Goal: Use online tool/utility: Use online tool/utility

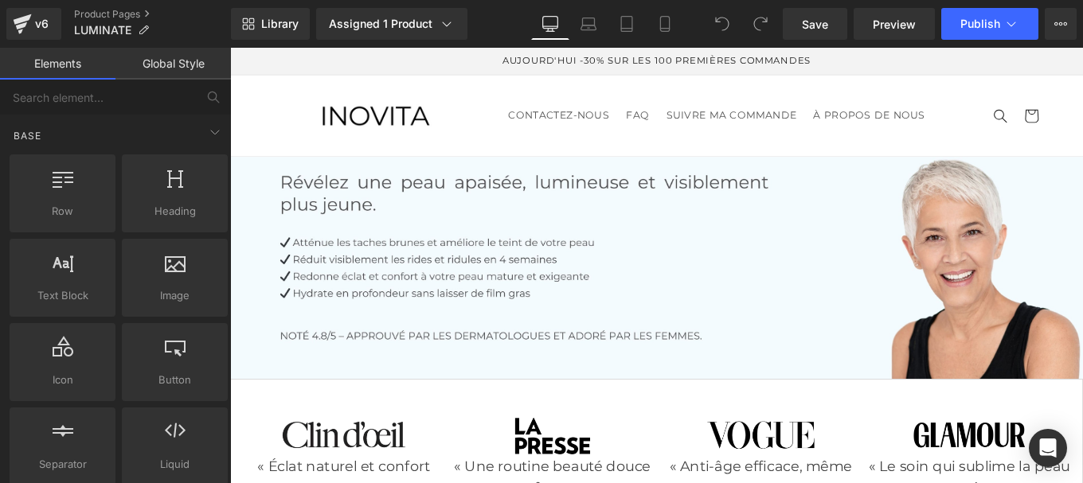
click at [929, 76] on div "AUJOURD'HUI -30% SUR LES 100 PREMIÈRES COMMANDES" at bounding box center [712, 63] width 876 height 30
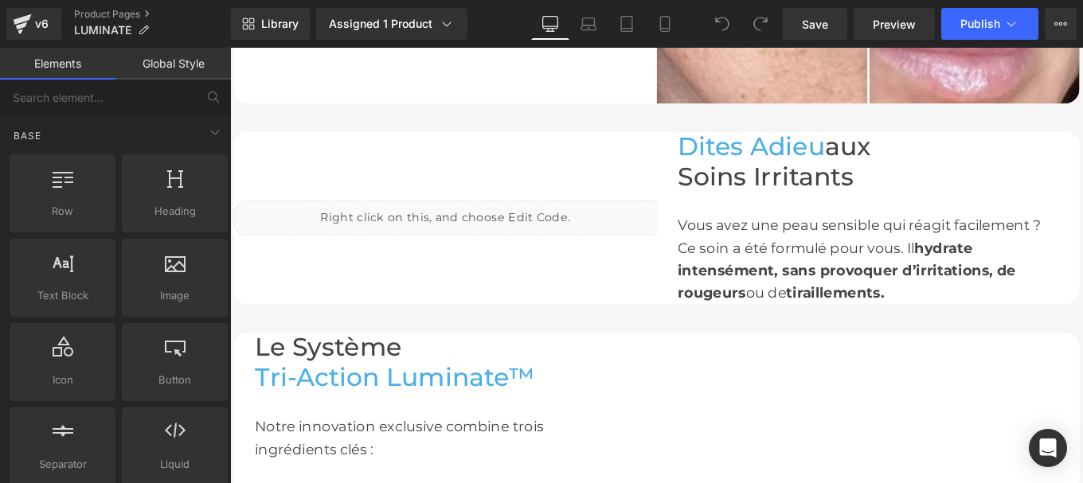
scroll to position [1508, 0]
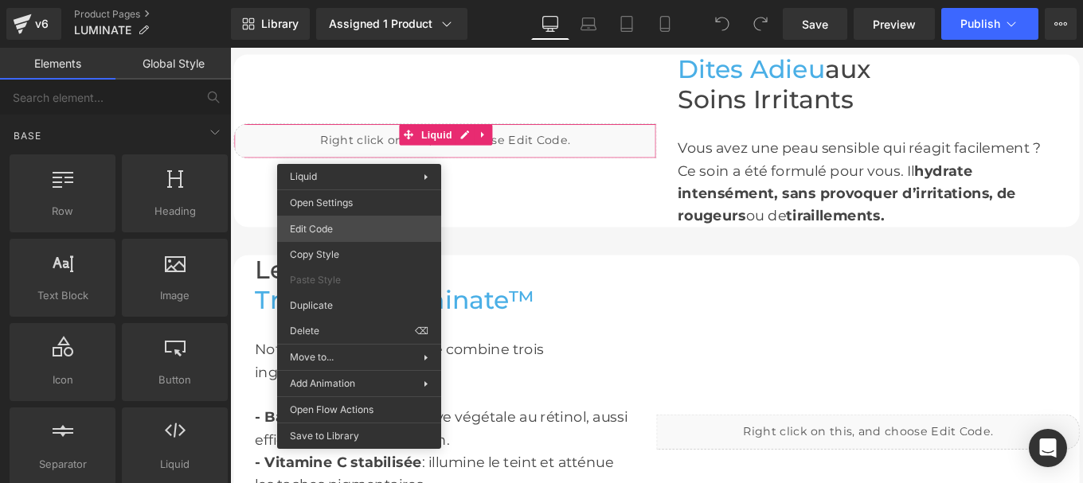
click at [318, 0] on div "You are previewing how the will restyle your page. You can not edit Elements in…" at bounding box center [541, 0] width 1083 height 0
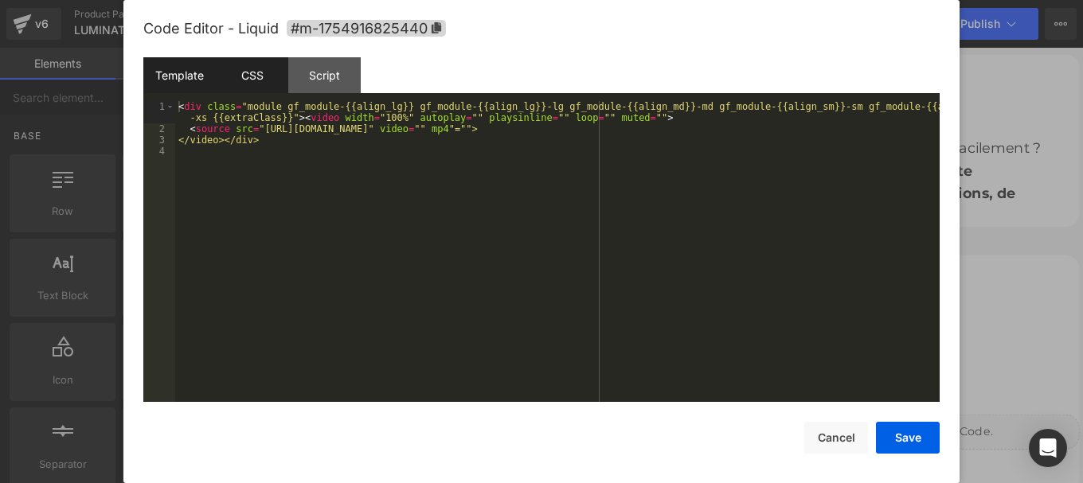
click at [249, 76] on div "CSS" at bounding box center [252, 75] width 72 height 36
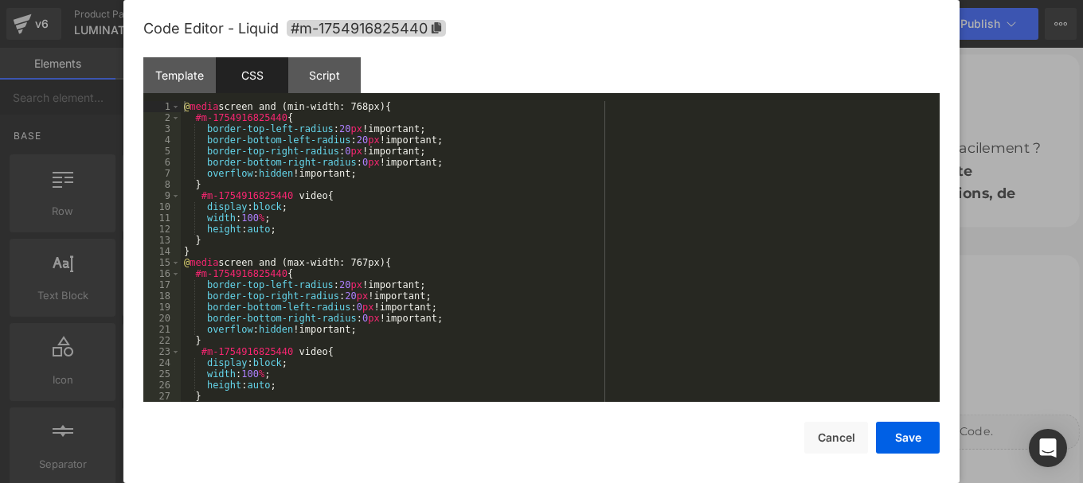
click at [377, 240] on div "@ media screen and (min-width: 768px) { #m-1754916825440 { border-top-left-radi…" at bounding box center [557, 262] width 752 height 323
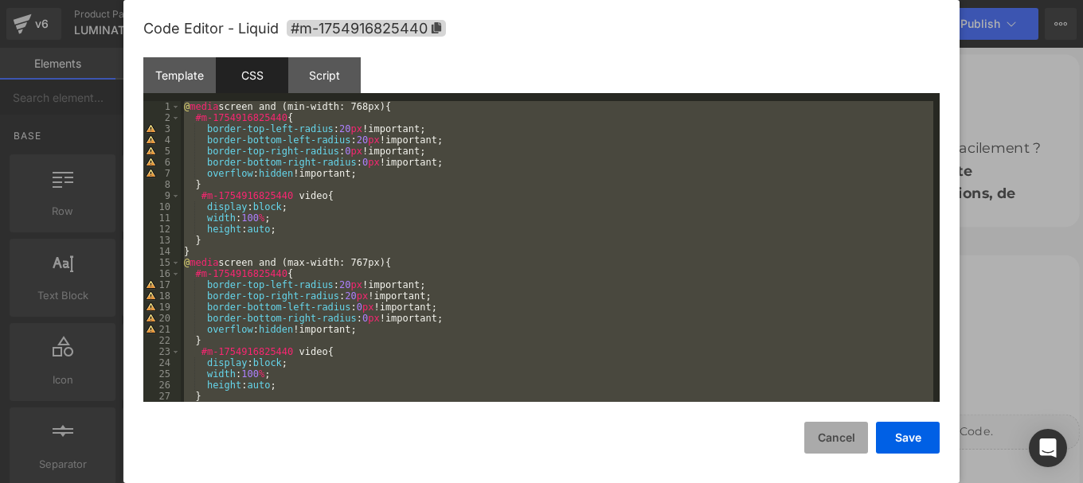
click at [835, 440] on button "Cancel" at bounding box center [836, 438] width 64 height 32
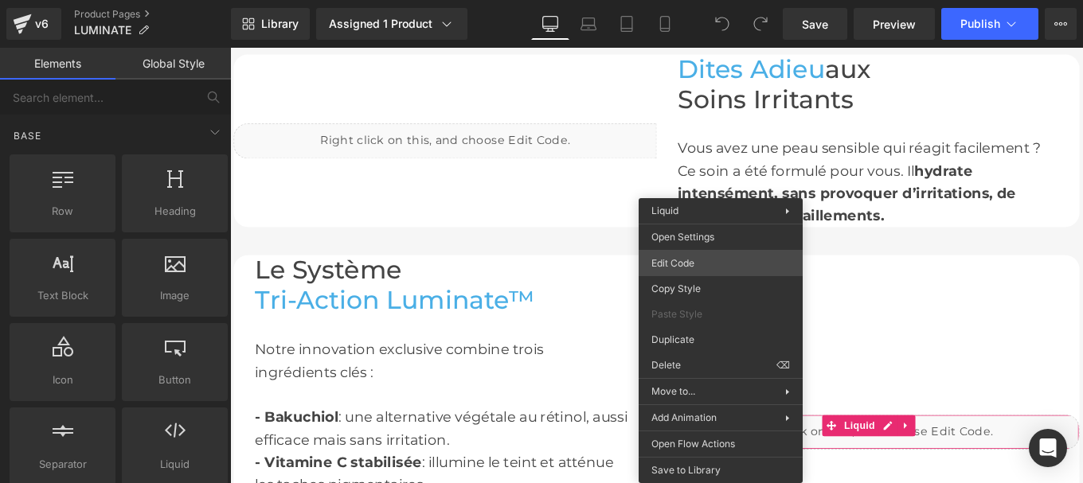
click at [677, 0] on div "You are previewing how the will restyle your page. You can not edit Elements in…" at bounding box center [541, 0] width 1083 height 0
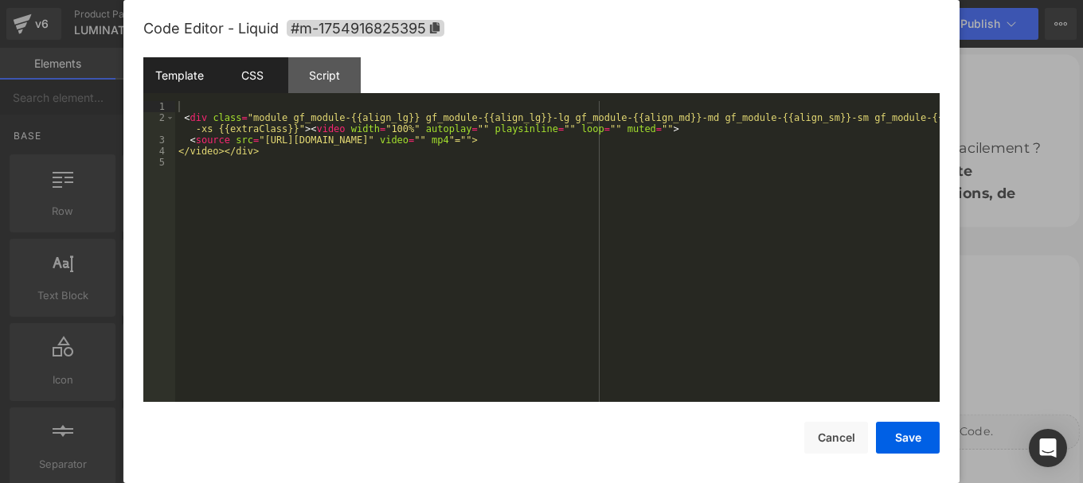
click at [243, 76] on div "CSS" at bounding box center [252, 75] width 72 height 36
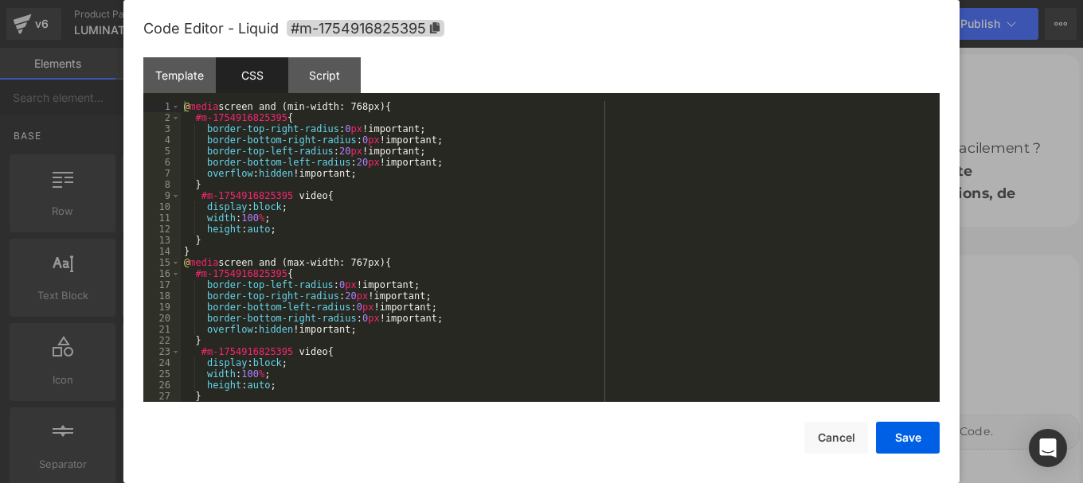
click at [413, 225] on div "@ media screen and (min-width: 768px) { #m-1754916825395 { border-top-right-rad…" at bounding box center [557, 262] width 752 height 323
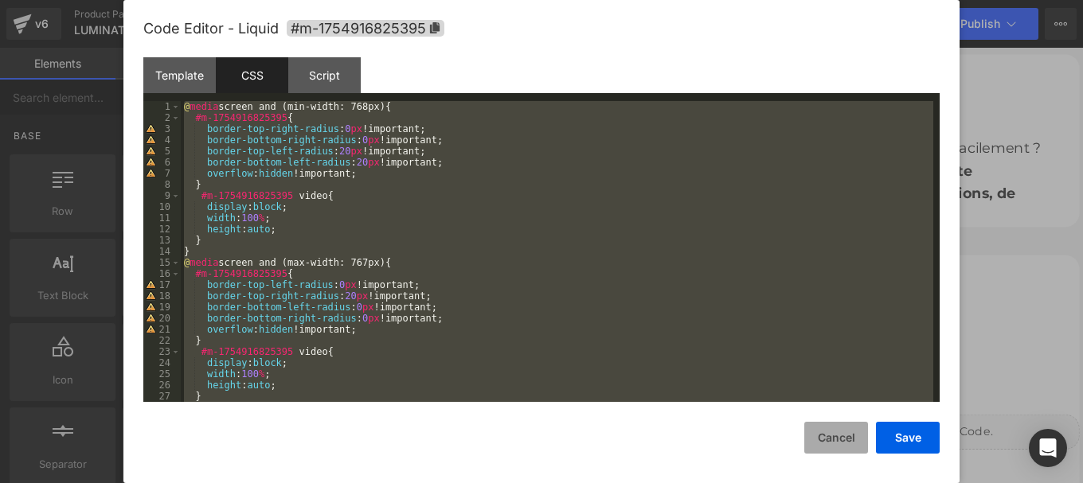
click at [831, 435] on button "Cancel" at bounding box center [836, 438] width 64 height 32
